Goal: Use online tool/utility: Utilize a website feature to perform a specific function

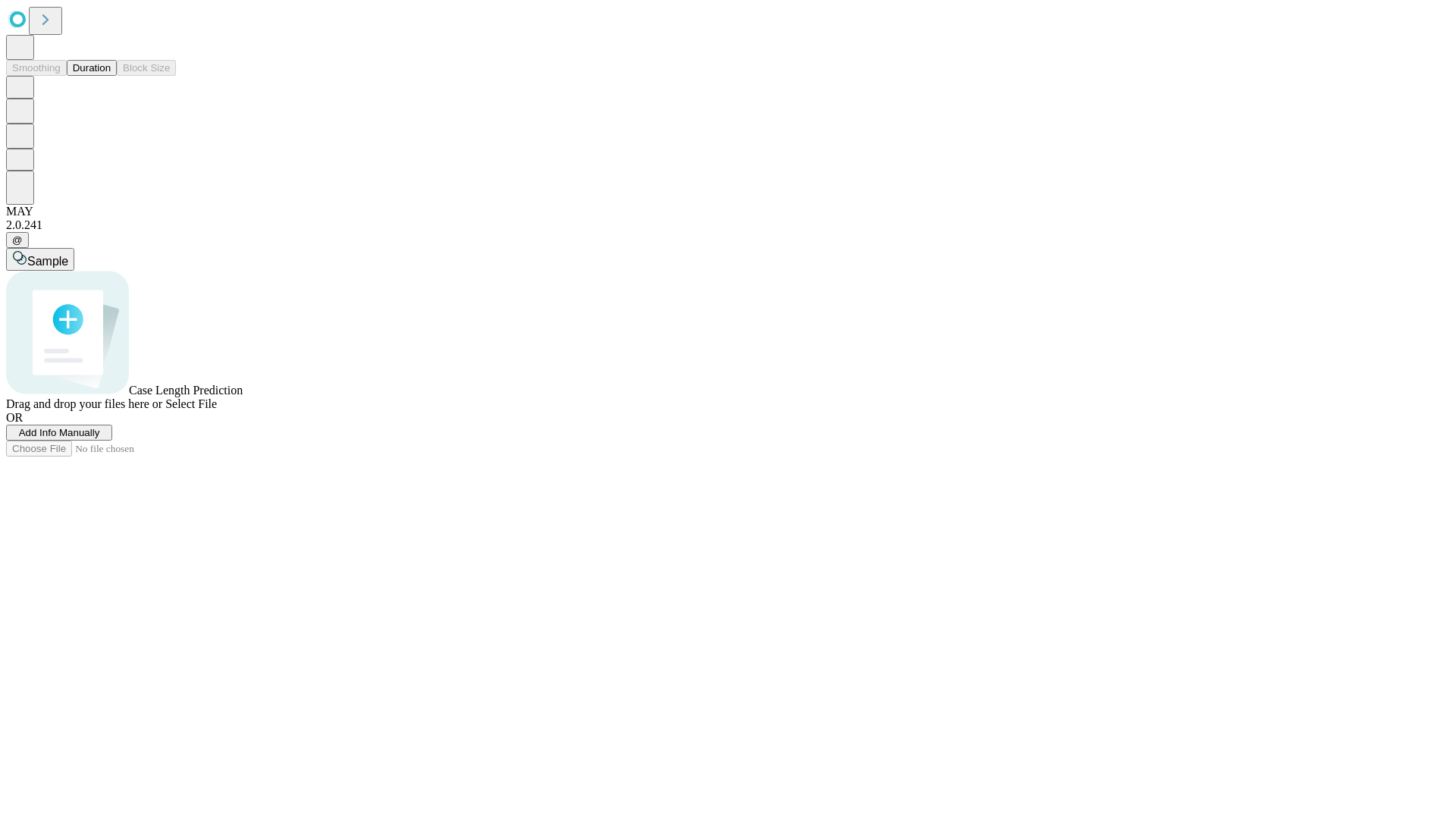
click at [110, 76] on button "Duration" at bounding box center [91, 68] width 50 height 16
click at [217, 410] on span "Select File" at bounding box center [191, 403] width 51 height 13
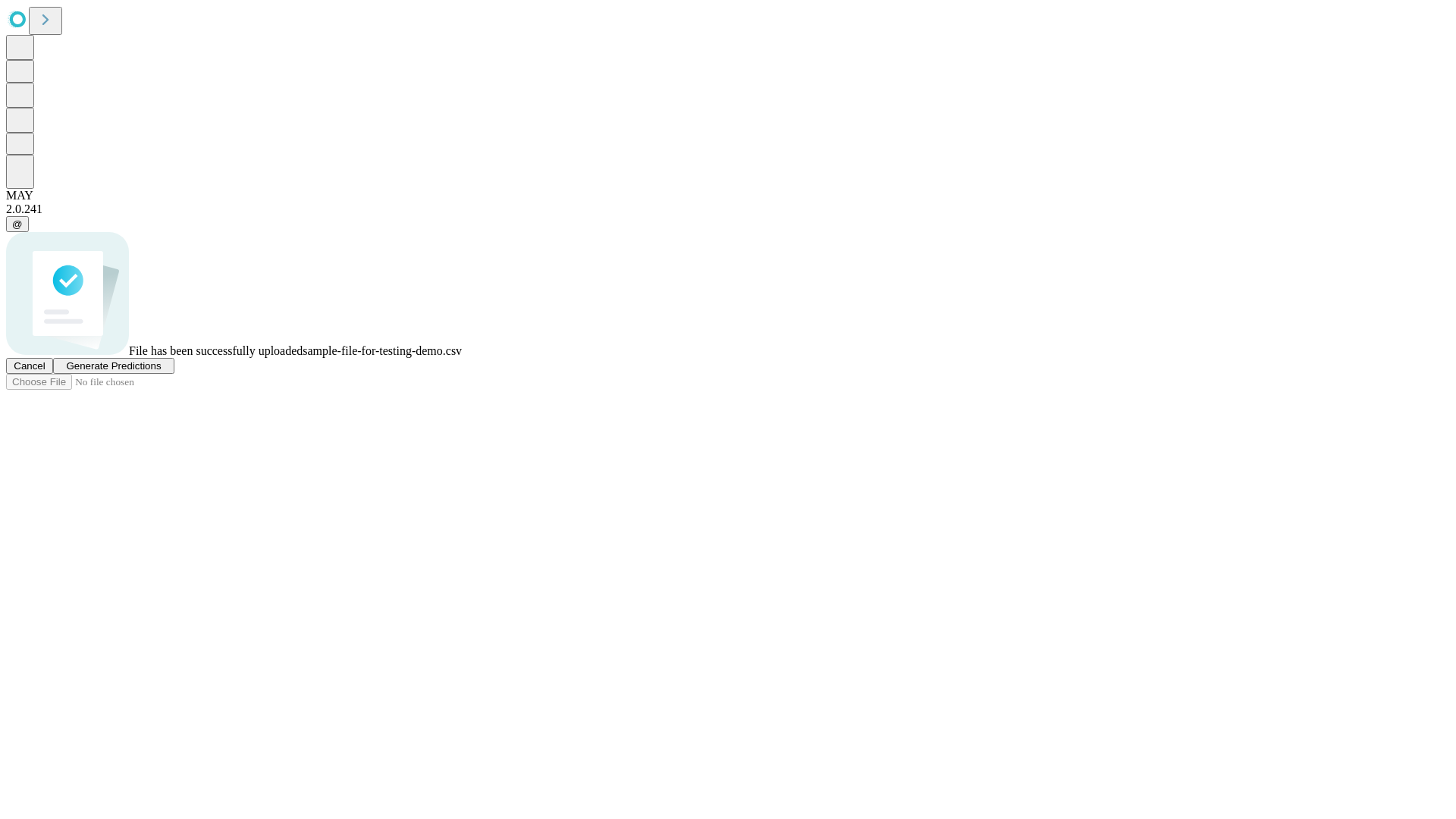
click at [161, 371] on span "Generate Predictions" at bounding box center [113, 366] width 94 height 11
